Goal: Transaction & Acquisition: Download file/media

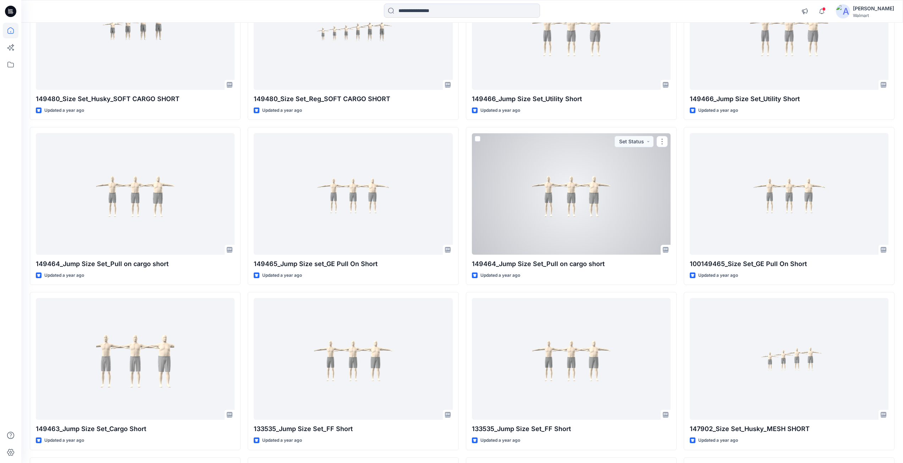
scroll to position [16324, 0]
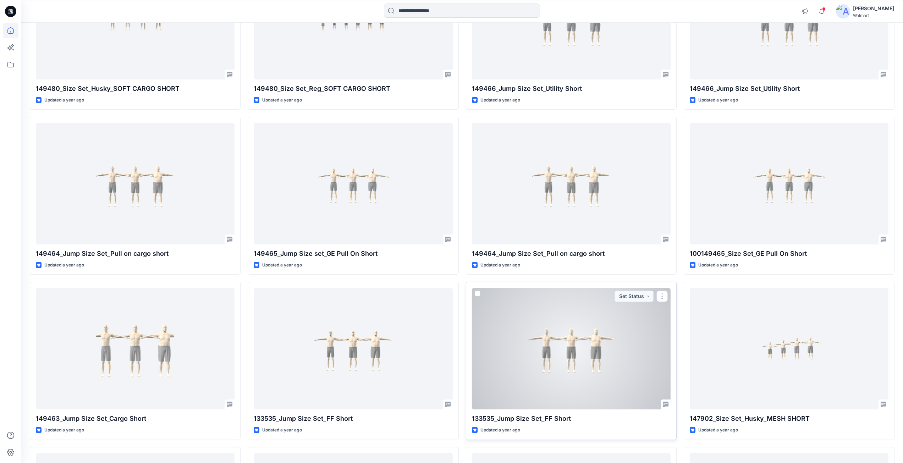
click at [539, 348] on div at bounding box center [571, 349] width 199 height 122
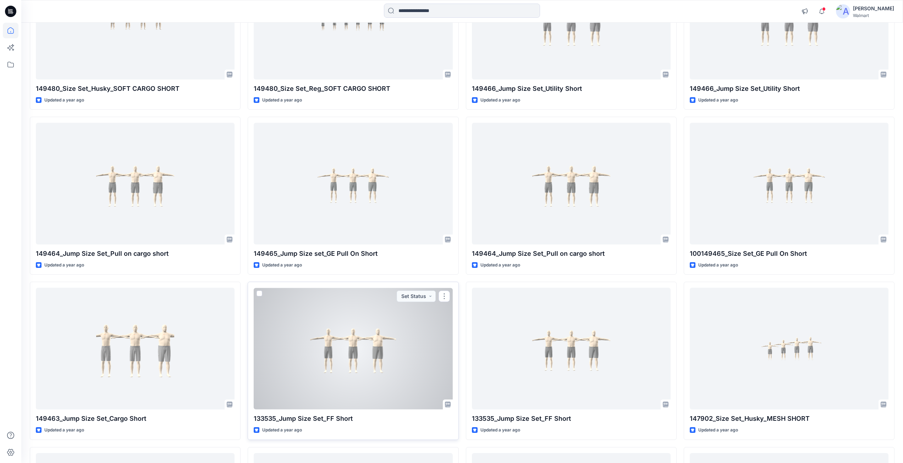
click at [375, 353] on div at bounding box center [353, 349] width 199 height 122
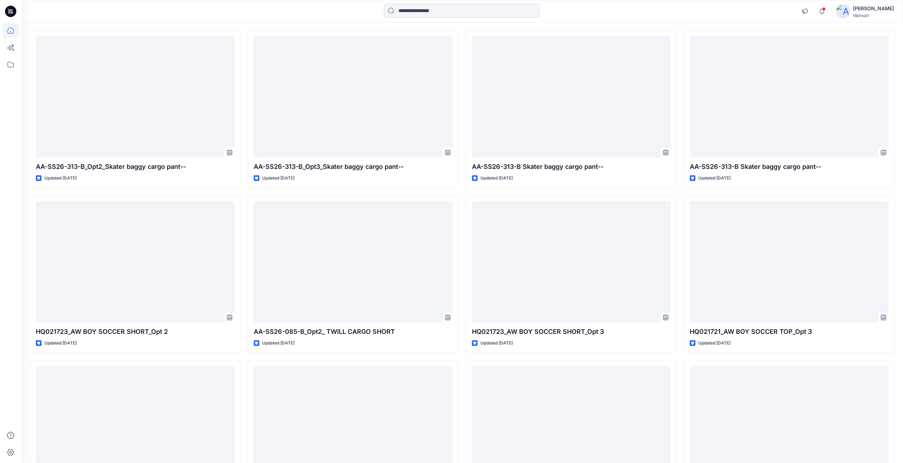
scroll to position [0, 0]
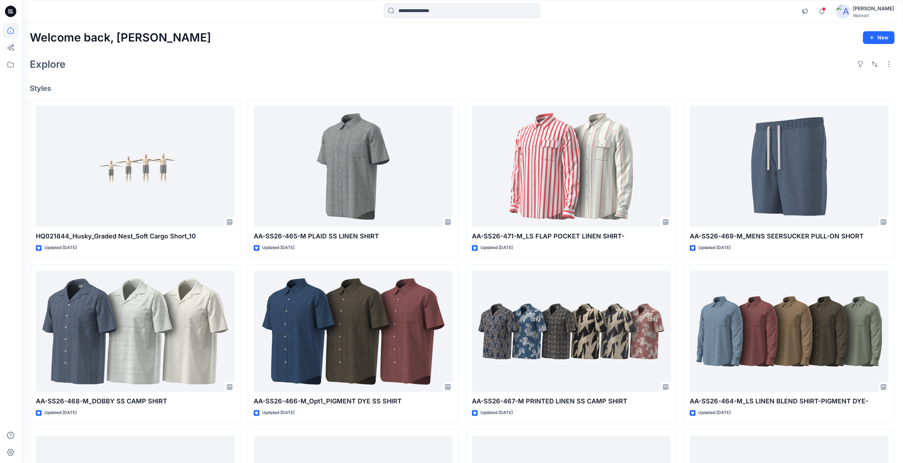
click at [11, 10] on icon at bounding box center [11, 9] width 4 height 0
click at [12, 10] on icon at bounding box center [10, 11] width 11 height 11
click at [405, 11] on input at bounding box center [462, 11] width 156 height 14
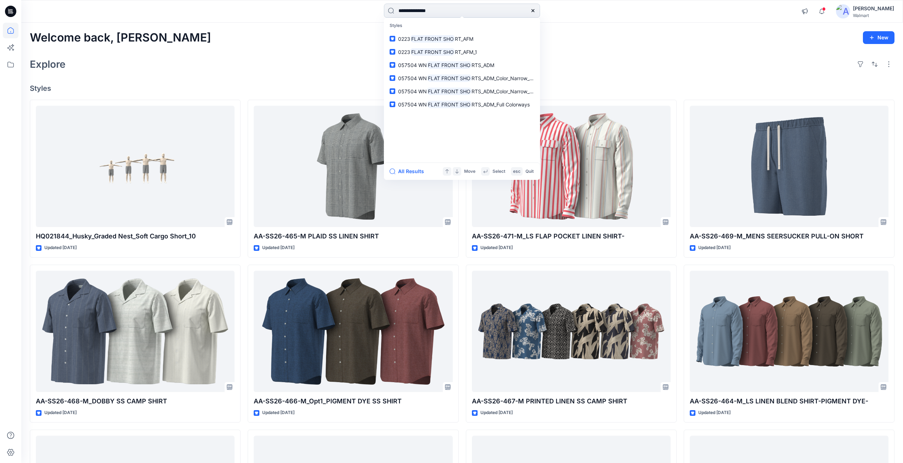
type input "**********"
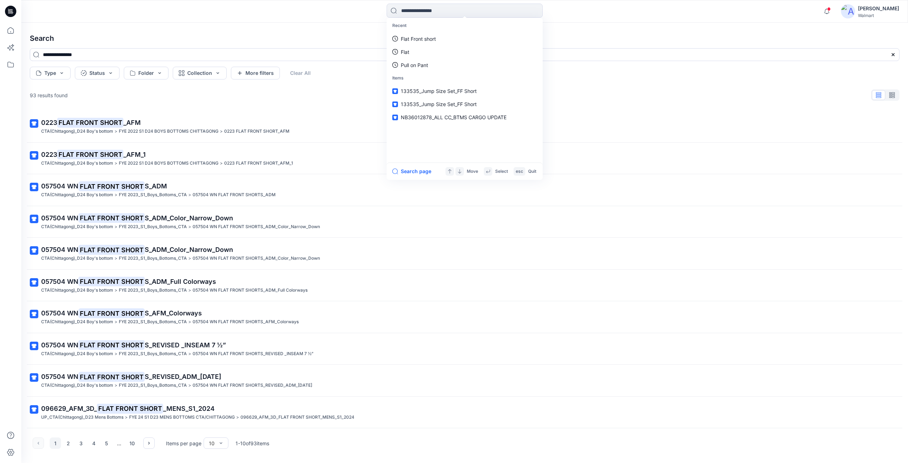
click at [15, 10] on icon at bounding box center [10, 11] width 11 height 11
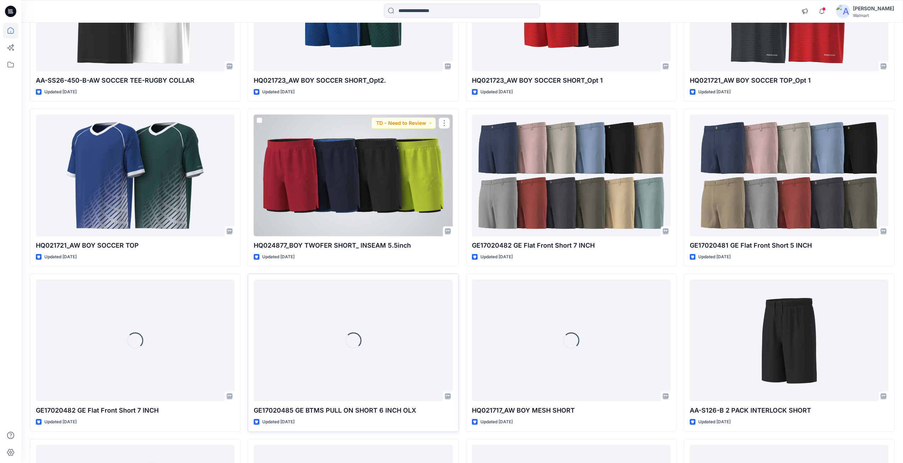
scroll to position [1171, 0]
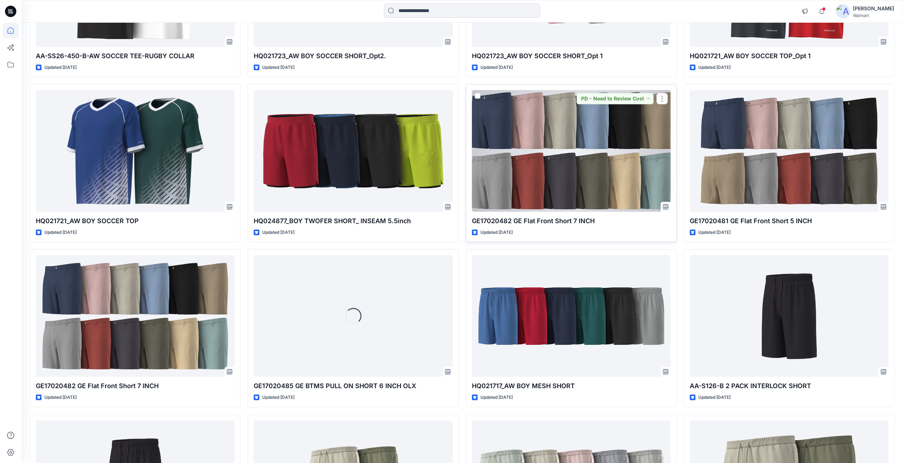
click at [546, 154] on div at bounding box center [571, 151] width 199 height 122
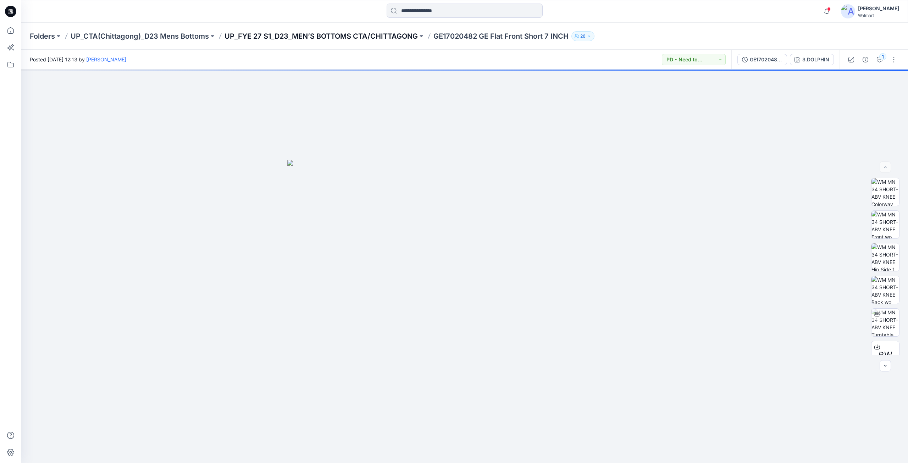
click at [354, 37] on p "UP_FYE 27 S1_D23_MEN’S BOTTOMS CTA/CHITTAGONG" at bounding box center [321, 36] width 193 height 10
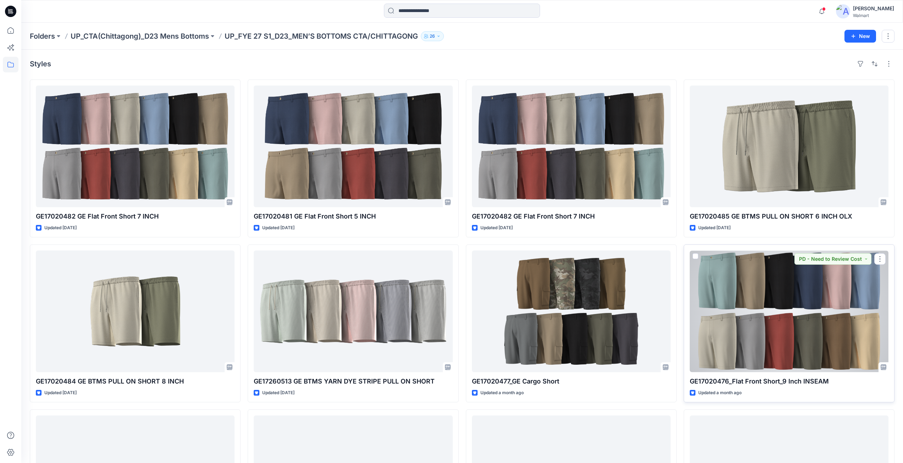
click at [751, 335] on div at bounding box center [789, 311] width 199 height 122
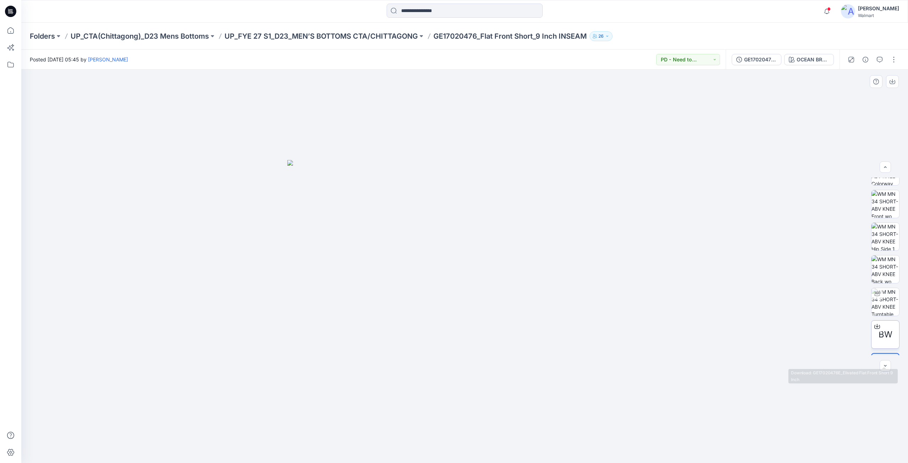
scroll to position [47, 0]
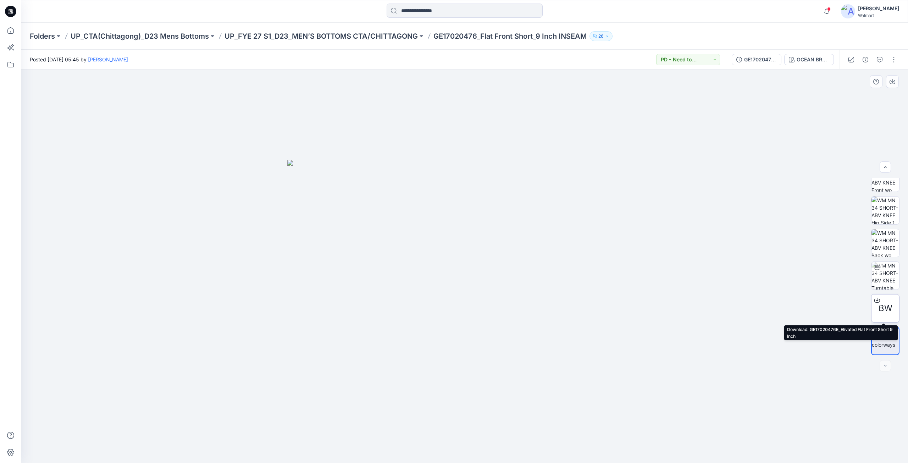
click at [877, 301] on icon at bounding box center [878, 300] width 6 height 6
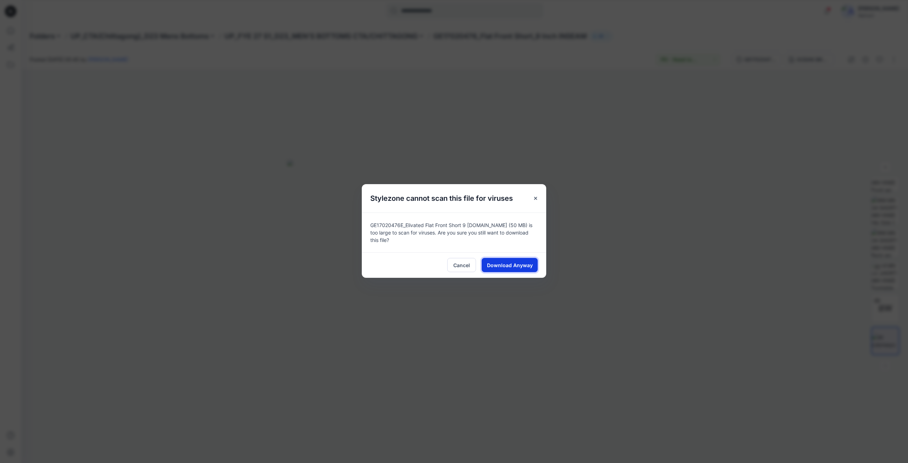
click at [502, 261] on span "Download Anyway" at bounding box center [510, 264] width 46 height 7
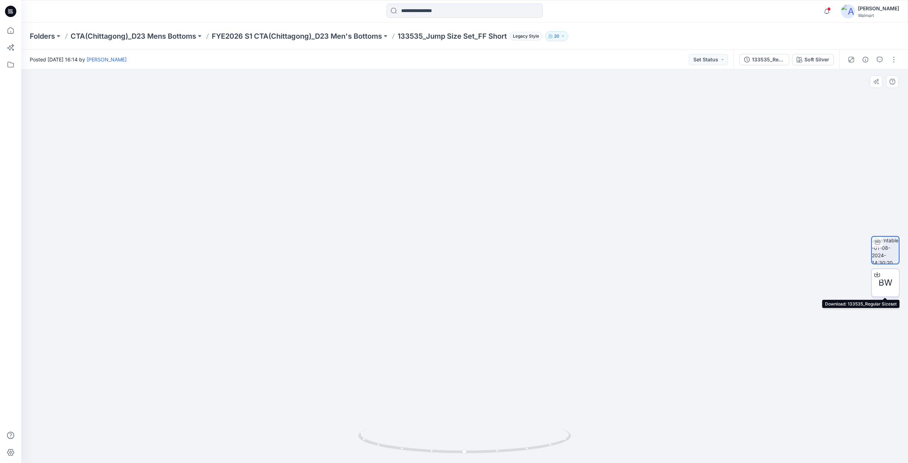
click at [877, 273] on icon at bounding box center [878, 275] width 6 height 6
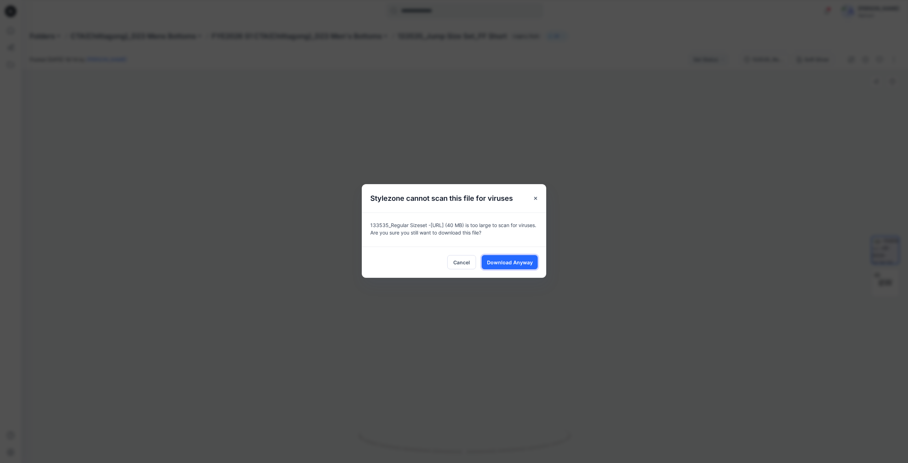
click at [502, 264] on span "Download Anyway" at bounding box center [510, 262] width 46 height 7
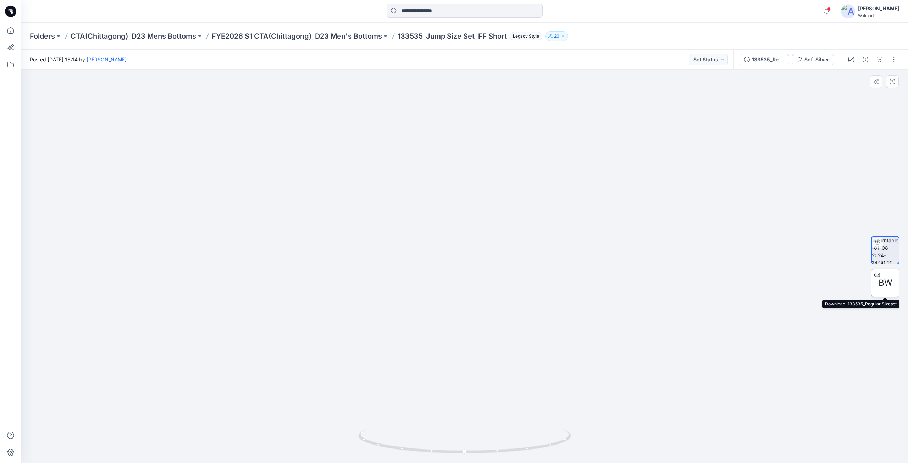
click at [876, 273] on icon at bounding box center [878, 275] width 6 height 6
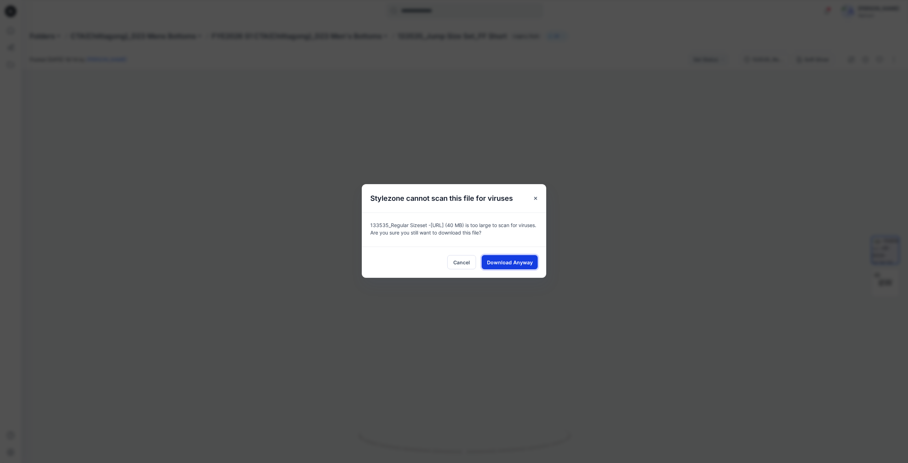
click at [507, 263] on span "Download Anyway" at bounding box center [510, 262] width 46 height 7
